Goal: Information Seeking & Learning: Learn about a topic

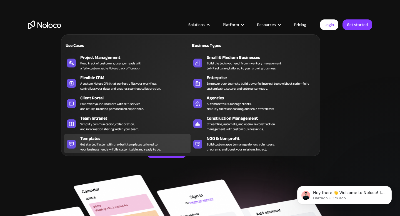
click at [120, 139] on div "Templates" at bounding box center [136, 138] width 113 height 7
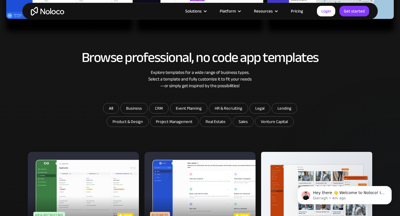
scroll to position [255, 0]
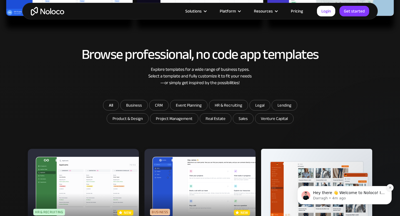
click at [389, 188] on icon "Dismiss notification" at bounding box center [389, 187] width 2 height 2
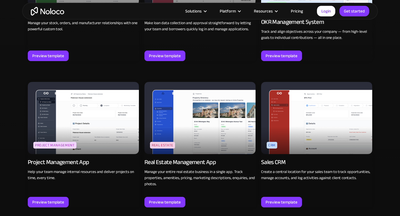
scroll to position [932, 0]
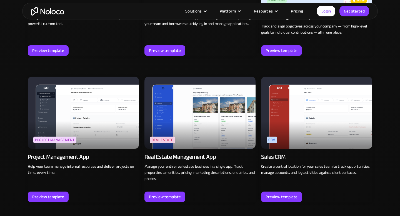
click at [301, 12] on link "Pricing" at bounding box center [297, 10] width 26 height 7
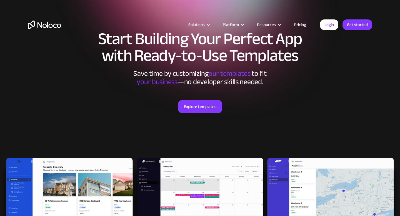
scroll to position [0, 0]
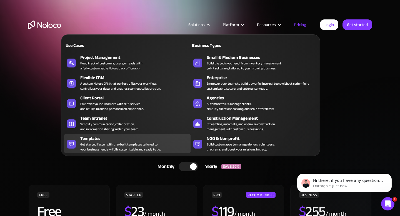
click at [98, 140] on div "Templates" at bounding box center [136, 138] width 113 height 7
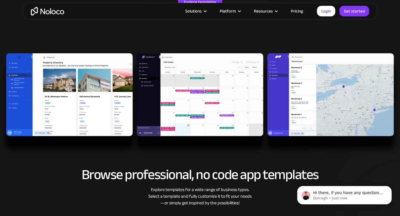
scroll to position [150, 0]
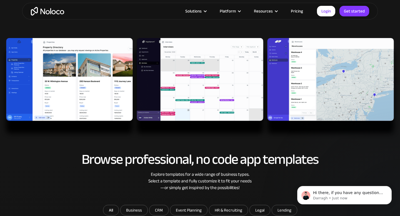
click at [91, 85] on img at bounding box center [200, 88] width 400 height 101
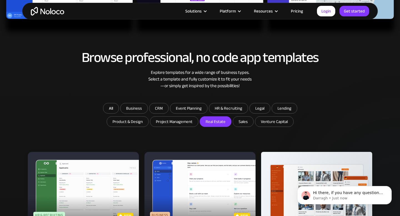
click at [219, 118] on input "Real Estate" at bounding box center [215, 122] width 31 height 10
checkbox input "true"
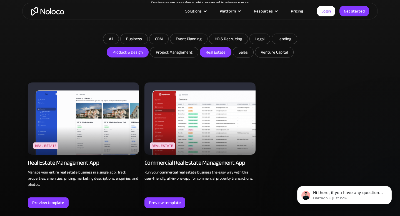
scroll to position [335, 0]
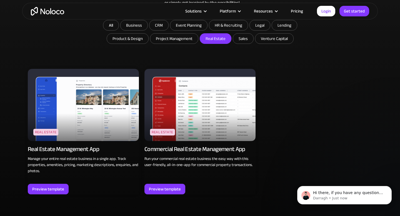
click at [81, 126] on img at bounding box center [83, 105] width 111 height 72
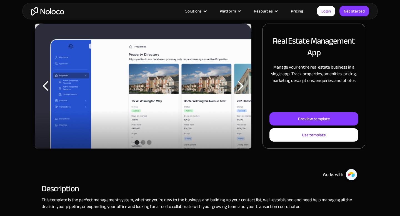
scroll to position [71, 0]
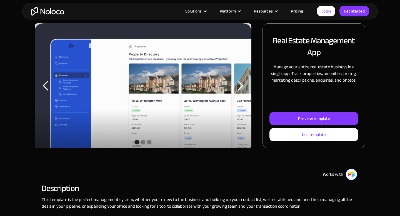
click at [144, 103] on img "1 of 3" at bounding box center [143, 93] width 216 height 141
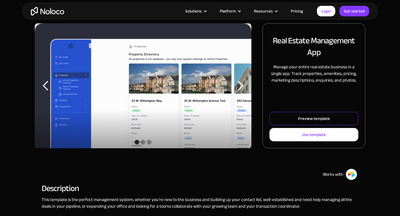
click at [311, 116] on div "Preview template" at bounding box center [314, 118] width 32 height 7
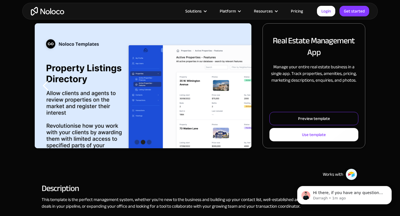
scroll to position [0, 0]
